Goal: Task Accomplishment & Management: Use online tool/utility

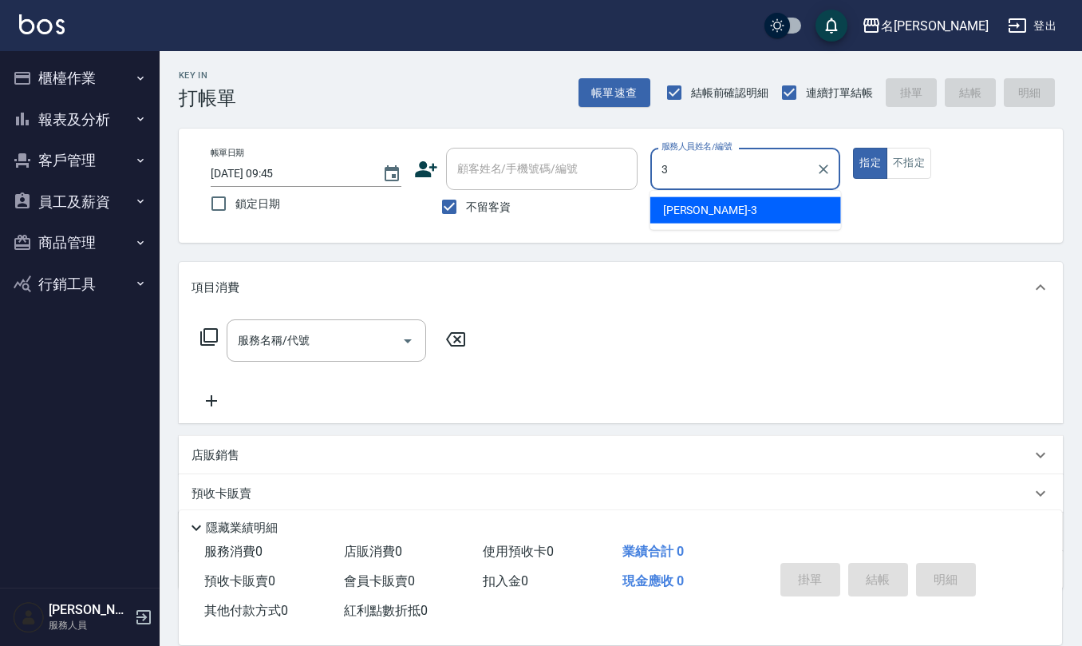
type input "[PERSON_NAME]-3"
type button "true"
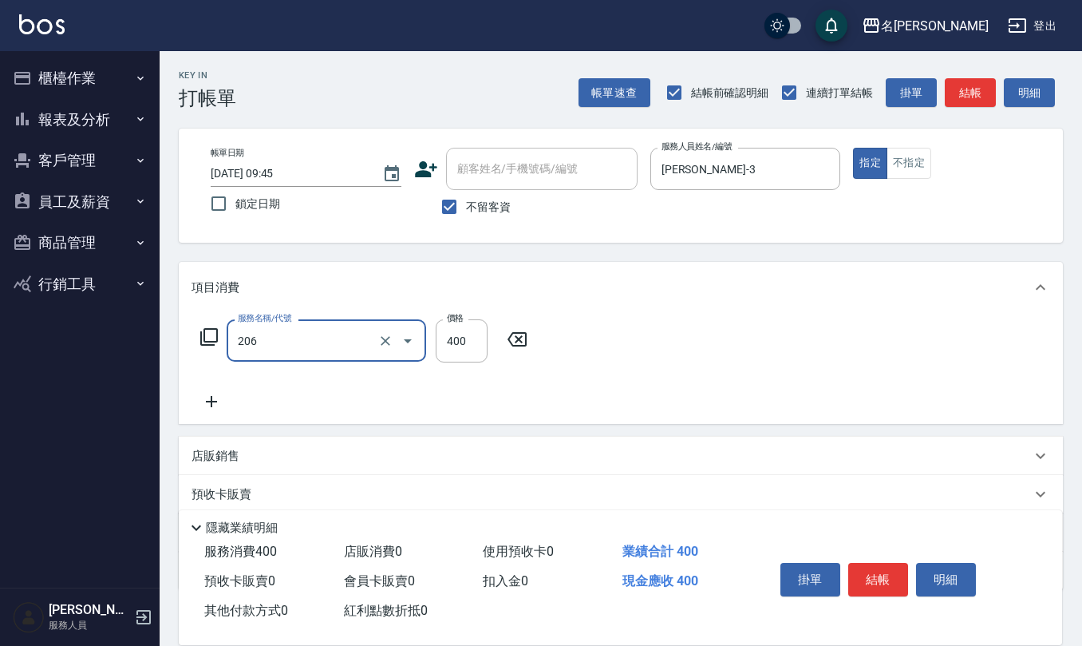
type input "健康洗(206)"
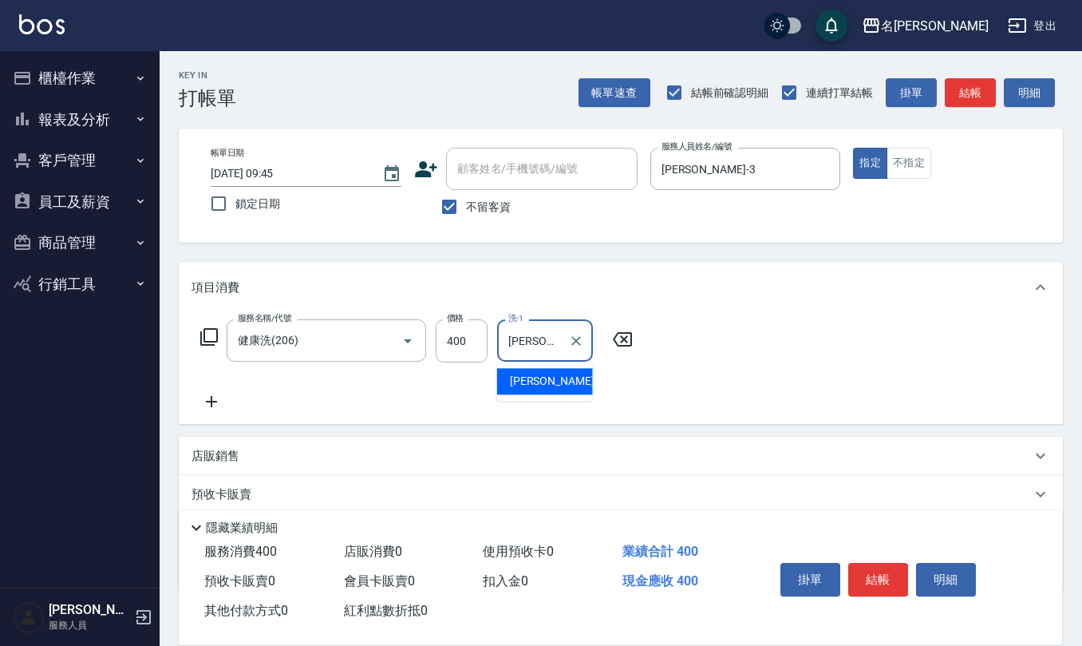
type input "[PERSON_NAME]-28"
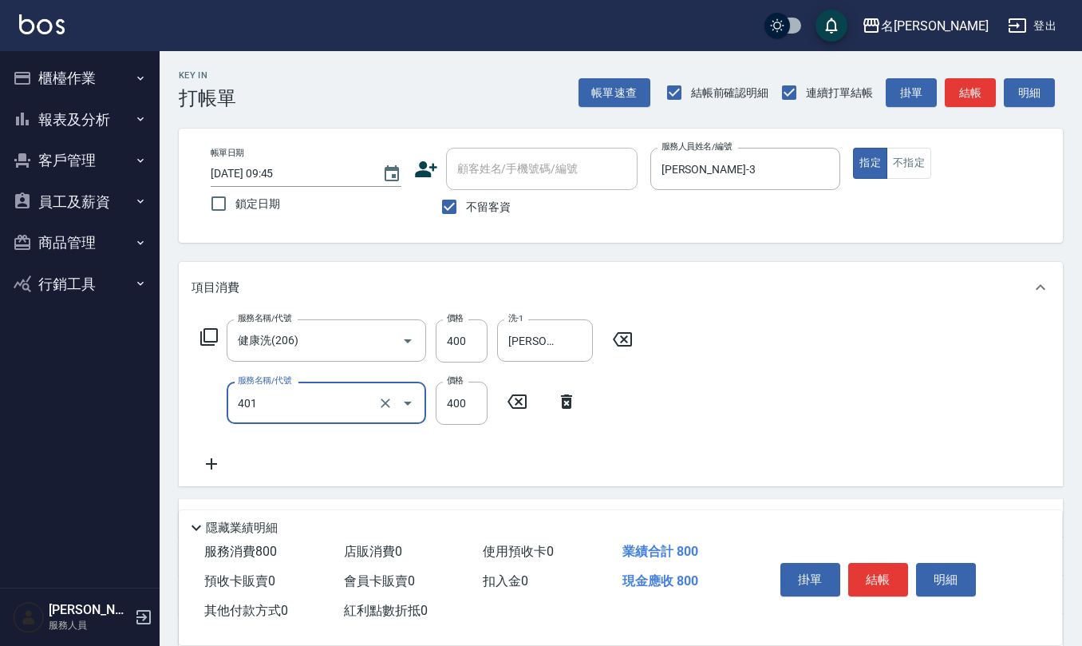
type input "剪髮(401)"
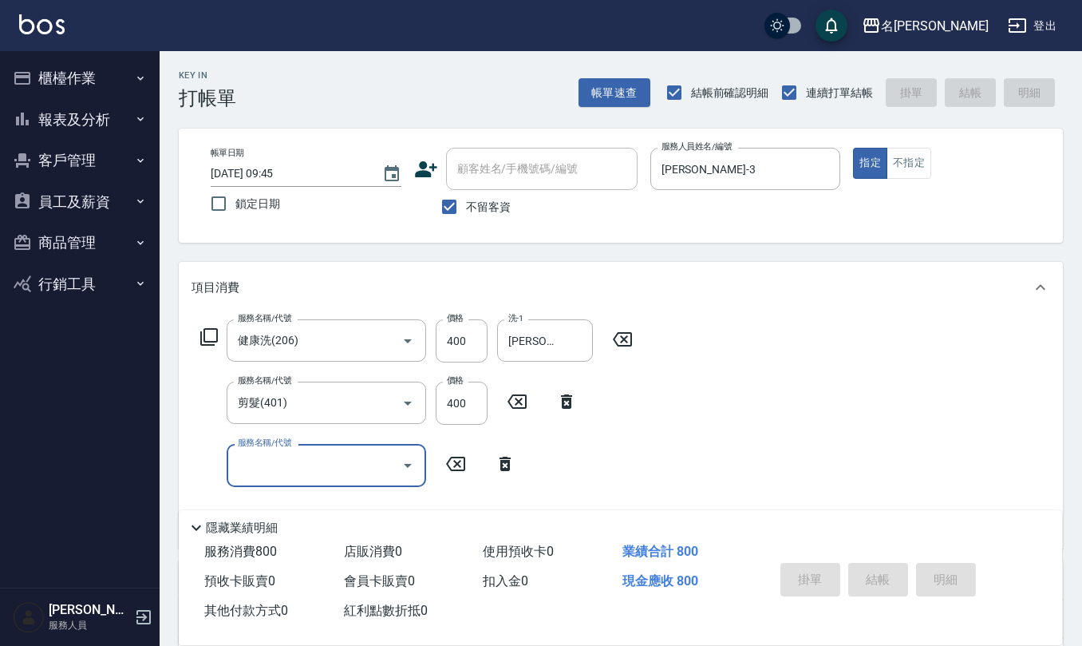
type input "[DATE] 12:00"
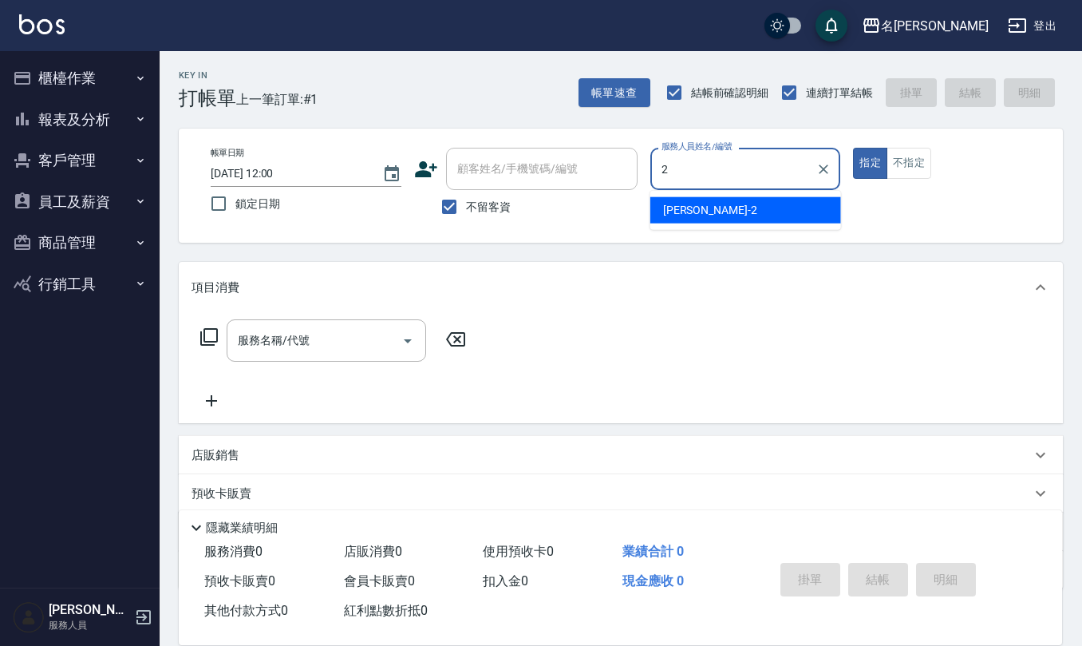
type input "[PERSON_NAME]-2"
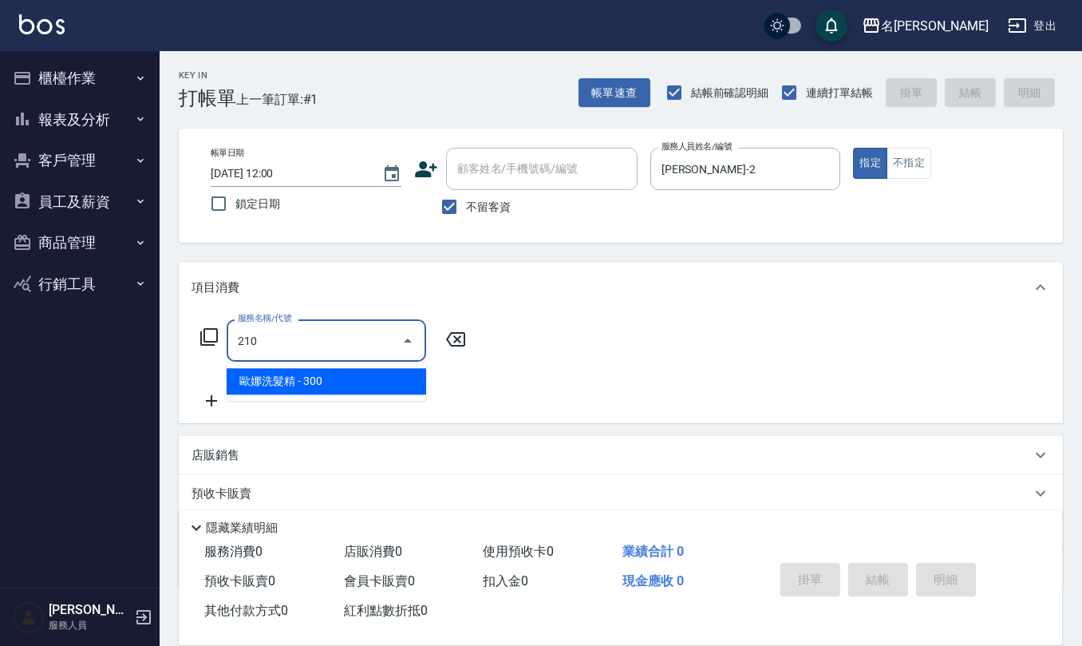
type input "歐娜洗髮精(210)"
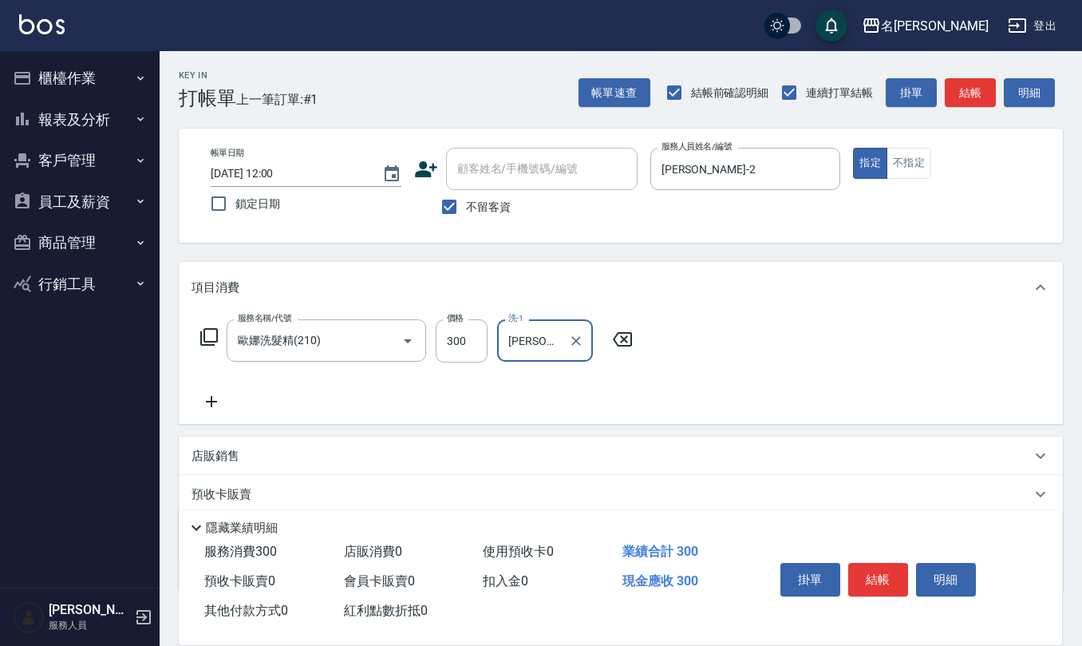
type input "[PERSON_NAME]-20"
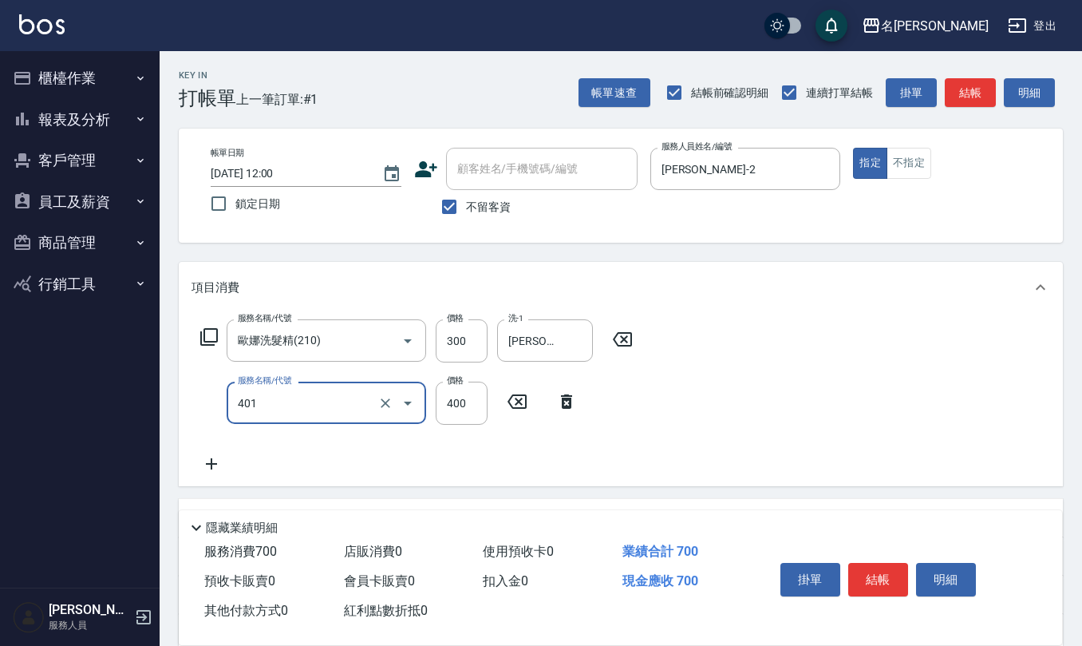
type input "剪髮(401)"
type input "350"
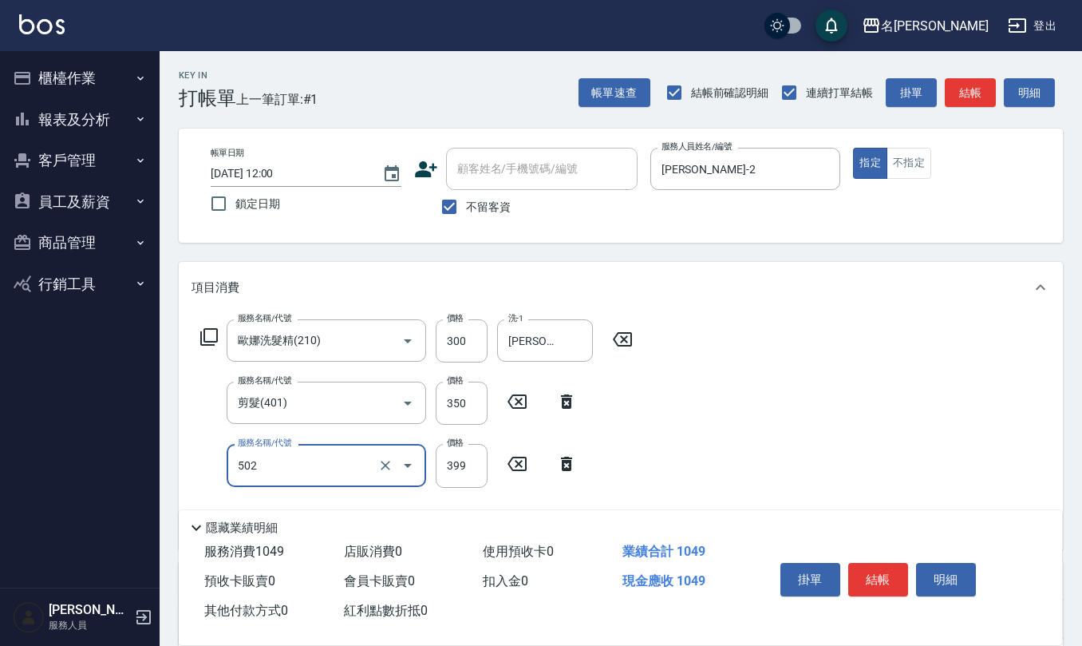
type input "挑染5束399(502)"
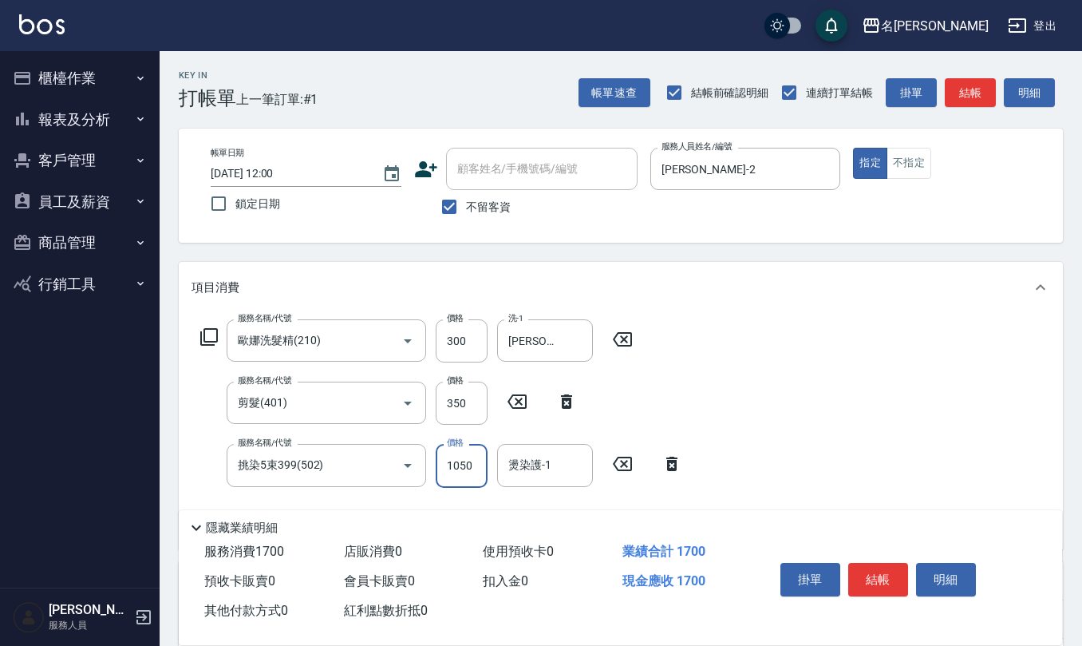
type input "1050"
type input "[PERSON_NAME]-20"
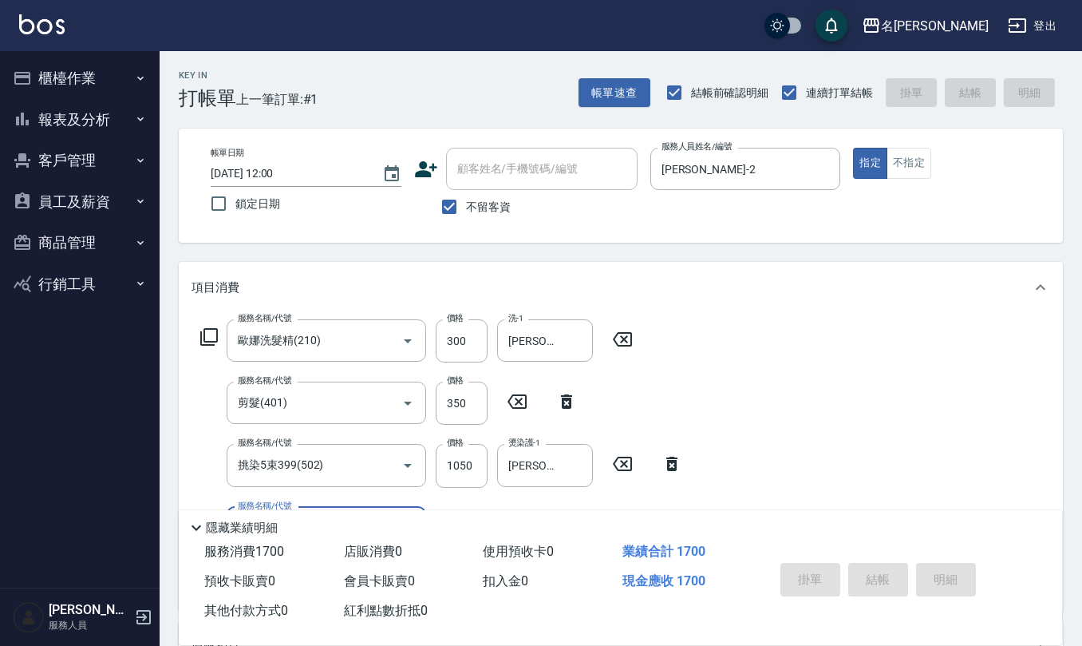
type input "[DATE] 12:01"
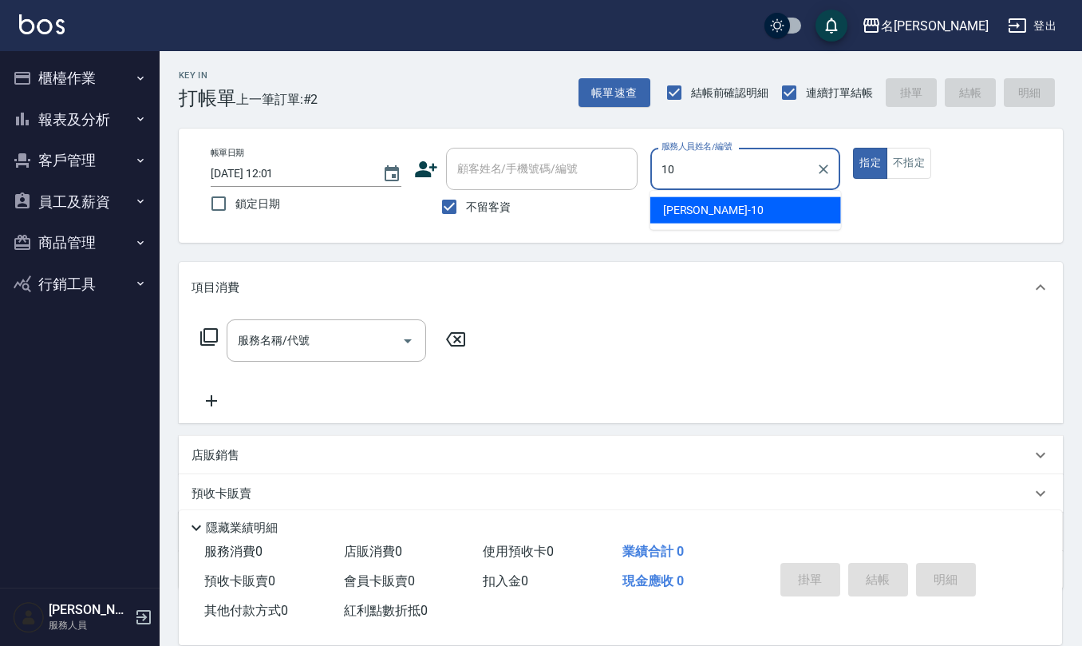
type input "[PERSON_NAME]-10"
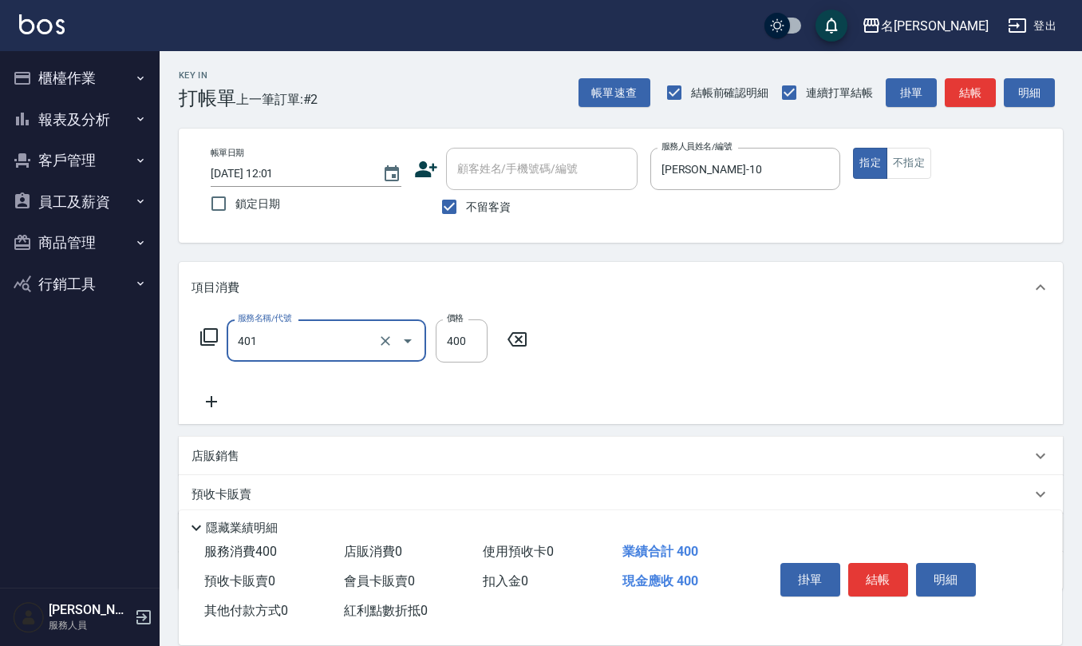
type input "剪髮(401)"
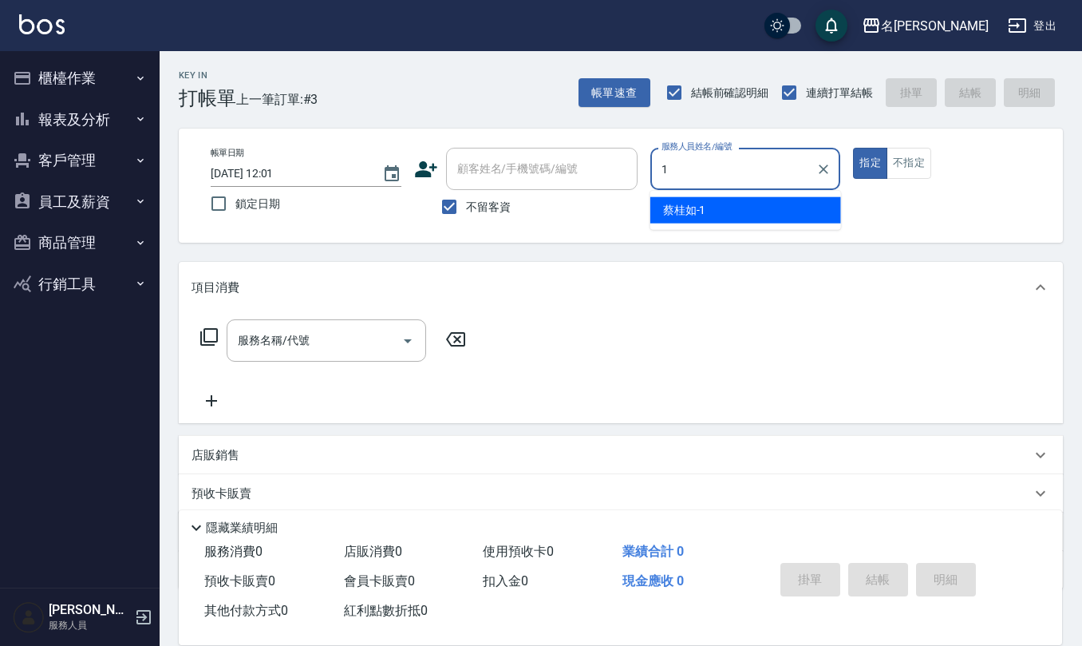
type input "[PERSON_NAME]1"
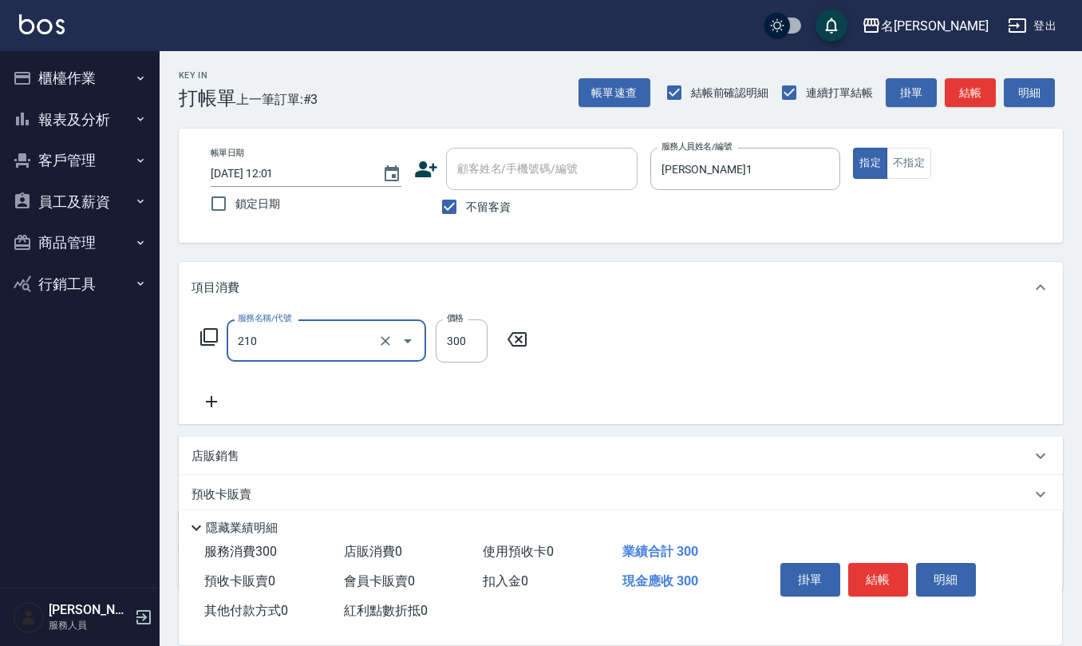
type input "歐娜洗髮精(210)"
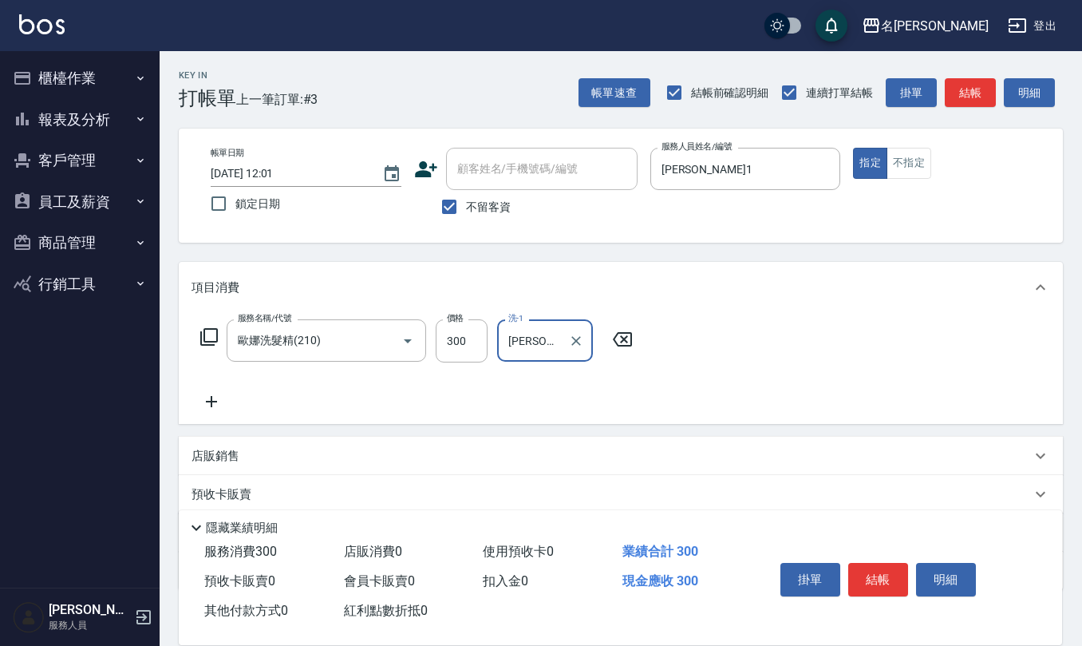
type input "[PERSON_NAME]-23"
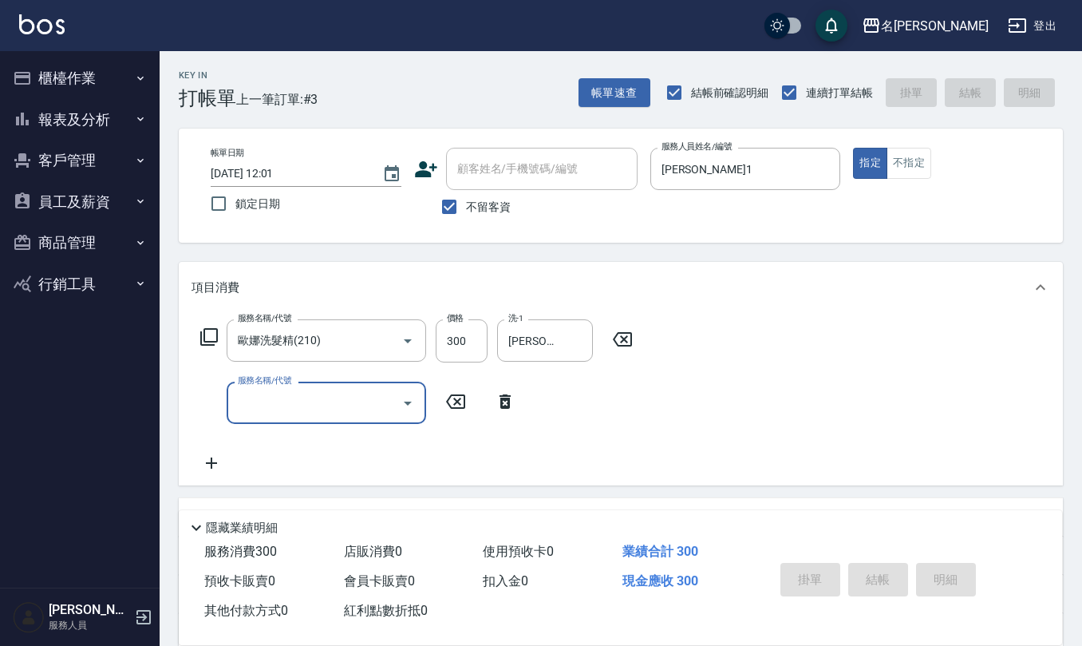
type input "[DATE] 12:10"
